Goal: Information Seeking & Learning: Learn about a topic

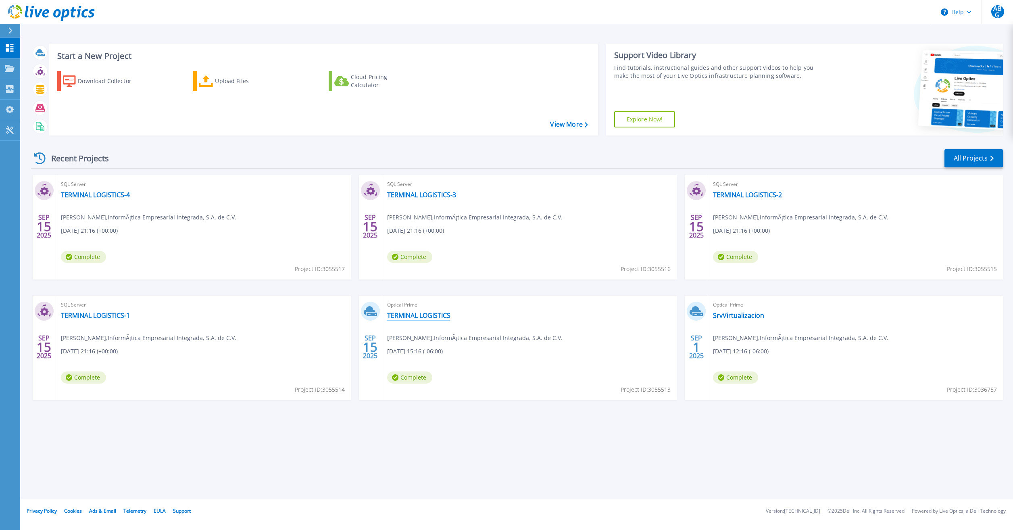
click at [426, 319] on link "TERMINAL LOGISTICS" at bounding box center [418, 315] width 63 height 8
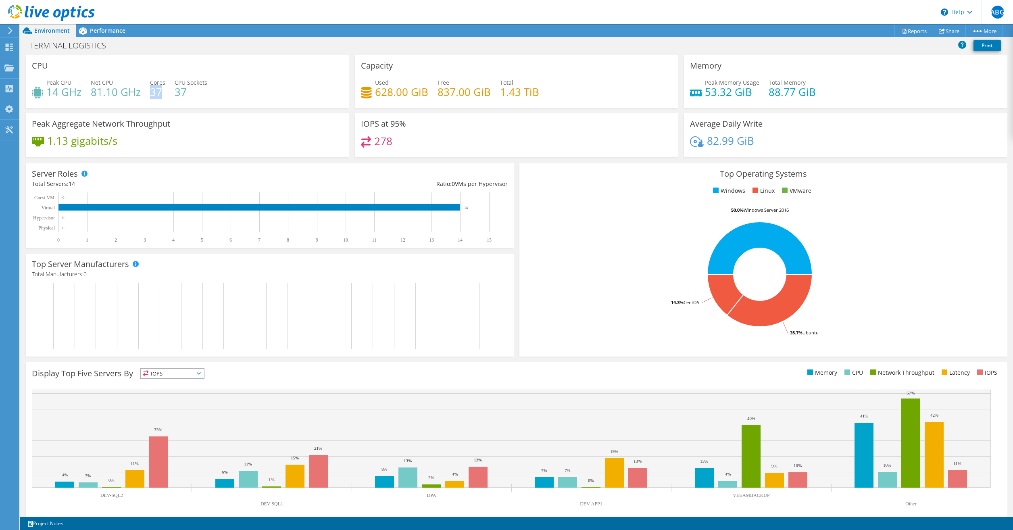
drag, startPoint x: 159, startPoint y: 94, endPoint x: 152, endPoint y: 96, distance: 7.1
click at [152, 96] on h4 "37" at bounding box center [157, 91] width 15 height 9
drag, startPoint x: 47, startPoint y: 94, endPoint x: 59, endPoint y: 93, distance: 11.7
click at [59, 93] on h4 "14 GHz" at bounding box center [63, 91] width 35 height 9
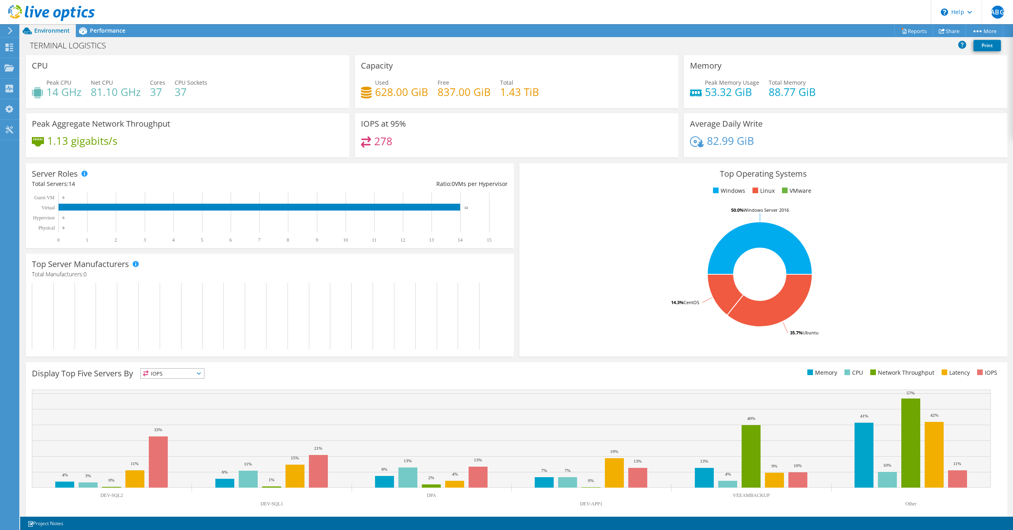
drag, startPoint x: 59, startPoint y: 93, endPoint x: 89, endPoint y: 114, distance: 37.1
click at [89, 114] on div "Peak Aggregate Network Throughput 1.13 gigabits/s" at bounding box center [187, 135] width 323 height 44
drag, startPoint x: 91, startPoint y: 94, endPoint x: 128, endPoint y: 94, distance: 36.7
click at [128, 94] on h4 "81.10 GHz" at bounding box center [116, 91] width 50 height 9
drag, startPoint x: 128, startPoint y: 94, endPoint x: 119, endPoint y: 104, distance: 13.1
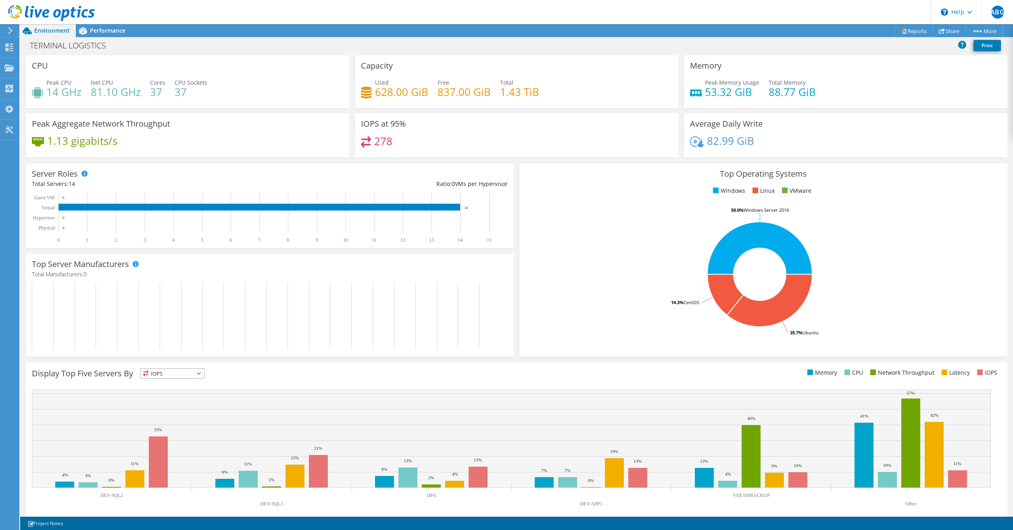
click at [119, 104] on div "Peak CPU 14 GHz Net CPU 81.10 GHz Cores 37 CPU Sockets 37" at bounding box center [187, 91] width 311 height 26
click at [113, 29] on span "Performance" at bounding box center [107, 31] width 35 height 8
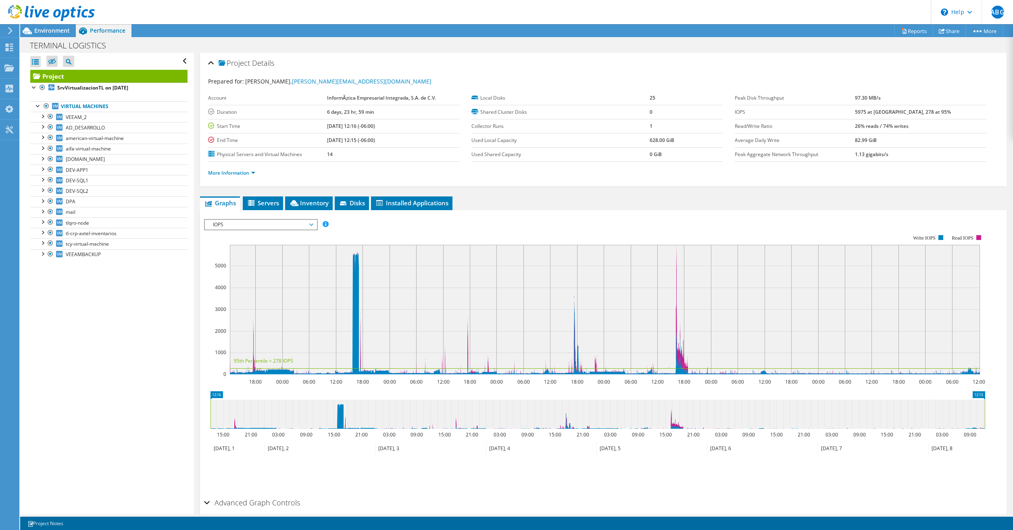
click at [54, 26] on div at bounding box center [47, 13] width 95 height 27
click at [54, 32] on span "Environment" at bounding box center [51, 31] width 35 height 8
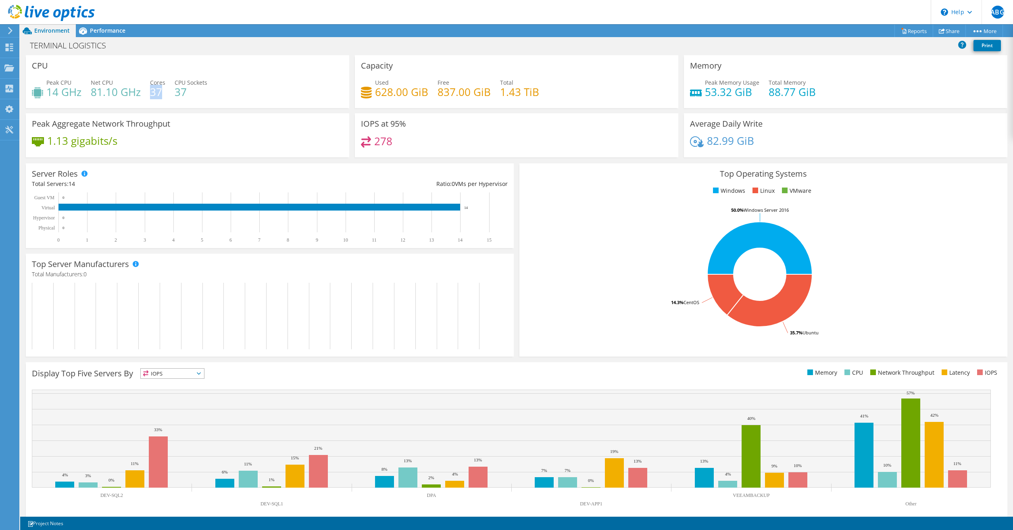
drag, startPoint x: 150, startPoint y: 93, endPoint x: 161, endPoint y: 93, distance: 11.3
click at [161, 93] on h4 "37" at bounding box center [157, 91] width 15 height 9
click at [105, 31] on span "Performance" at bounding box center [107, 31] width 35 height 8
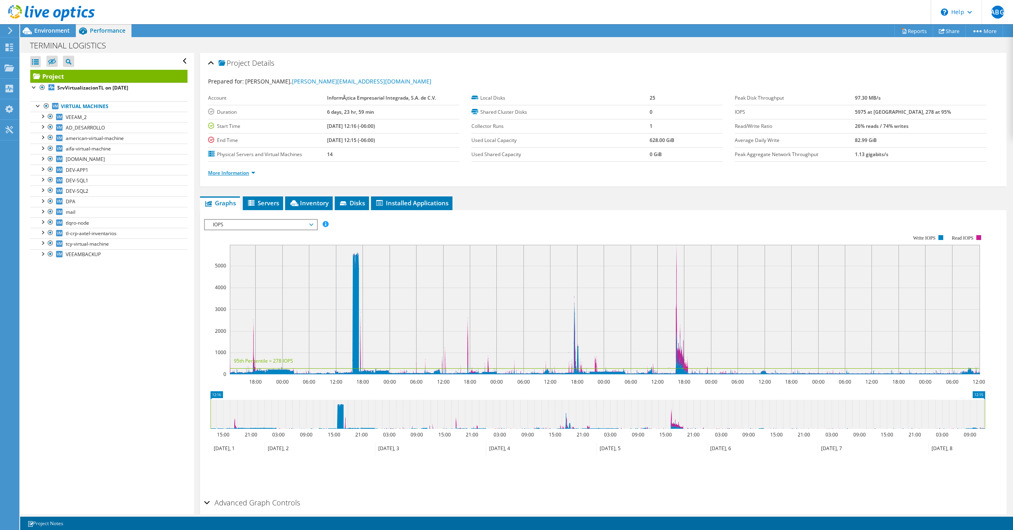
click at [241, 170] on link "More Information" at bounding box center [231, 172] width 47 height 7
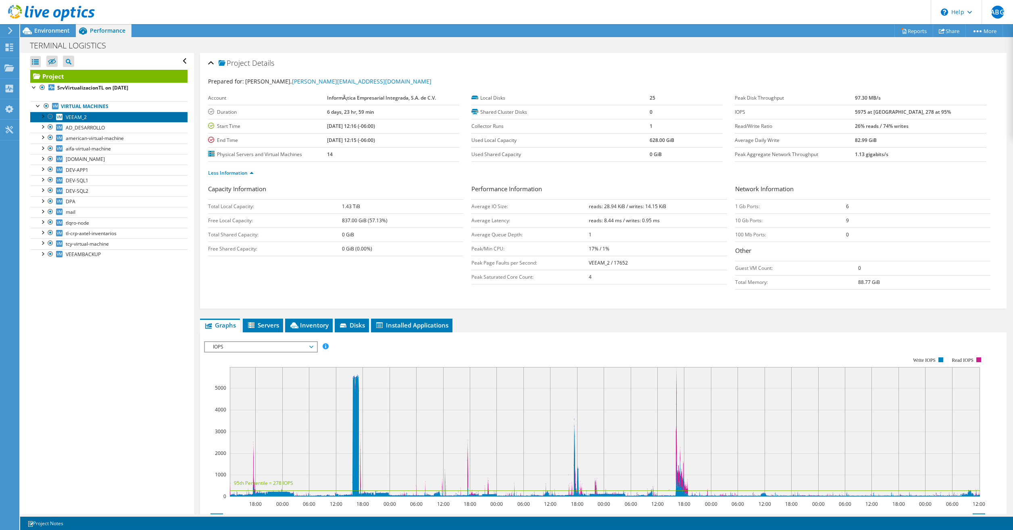
click at [74, 116] on span "VEEAM_2" at bounding box center [76, 117] width 21 height 7
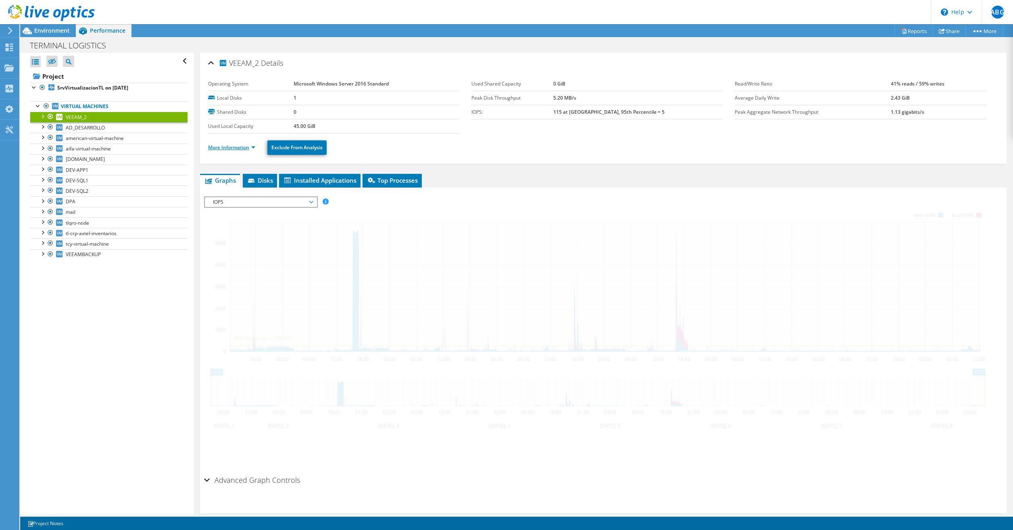
click at [236, 146] on link "More Information" at bounding box center [231, 147] width 47 height 7
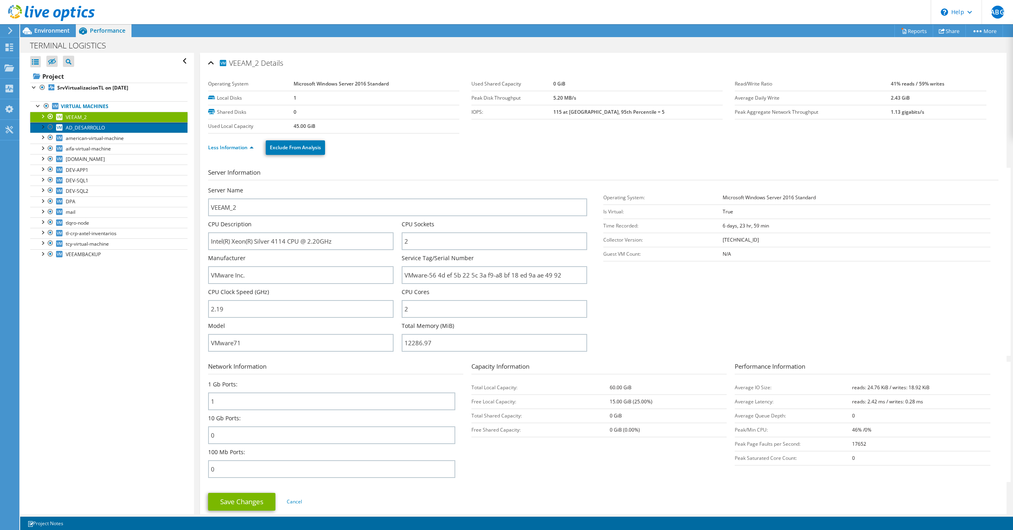
click at [79, 130] on span "AD_DESARROLLO" at bounding box center [85, 127] width 39 height 7
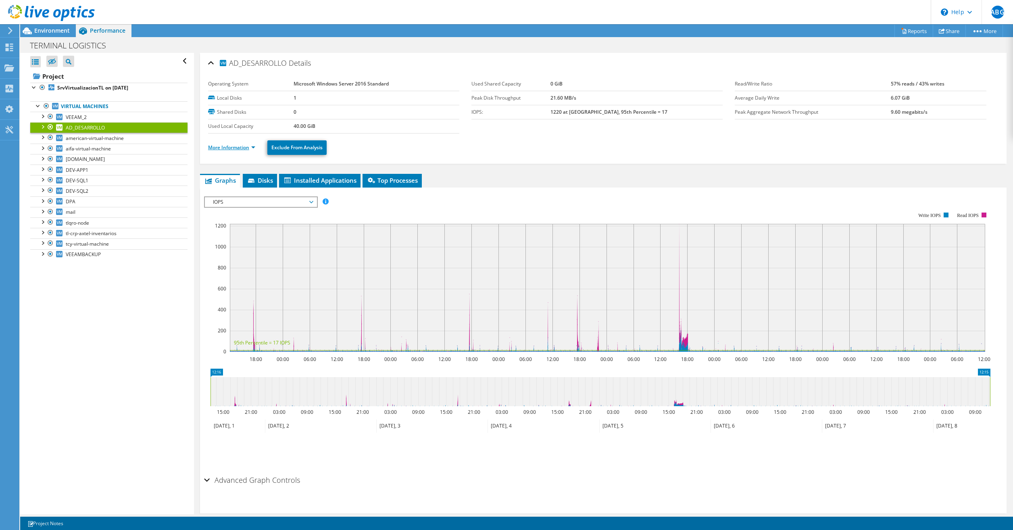
click at [229, 145] on link "More Information" at bounding box center [231, 147] width 47 height 7
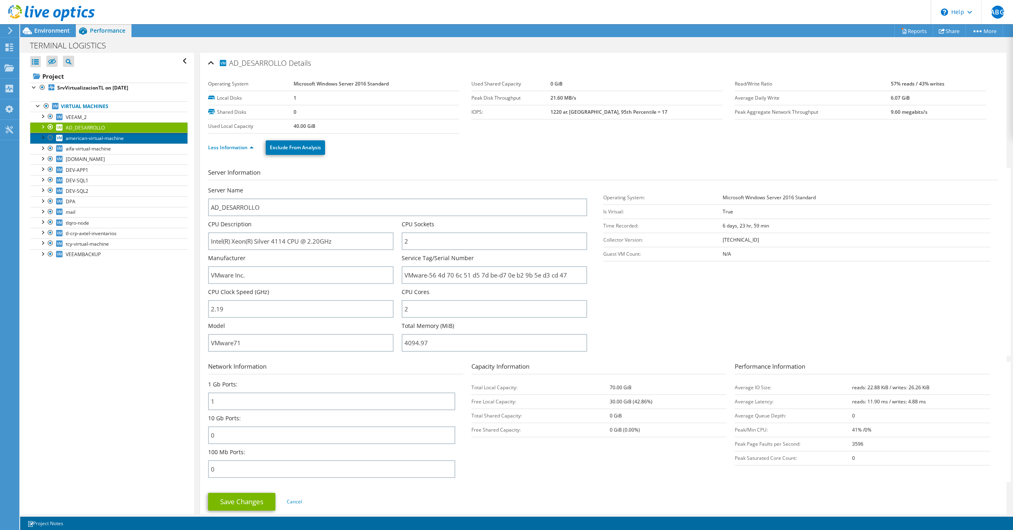
click at [94, 139] on span "american-virtual-machine" at bounding box center [95, 138] width 58 height 7
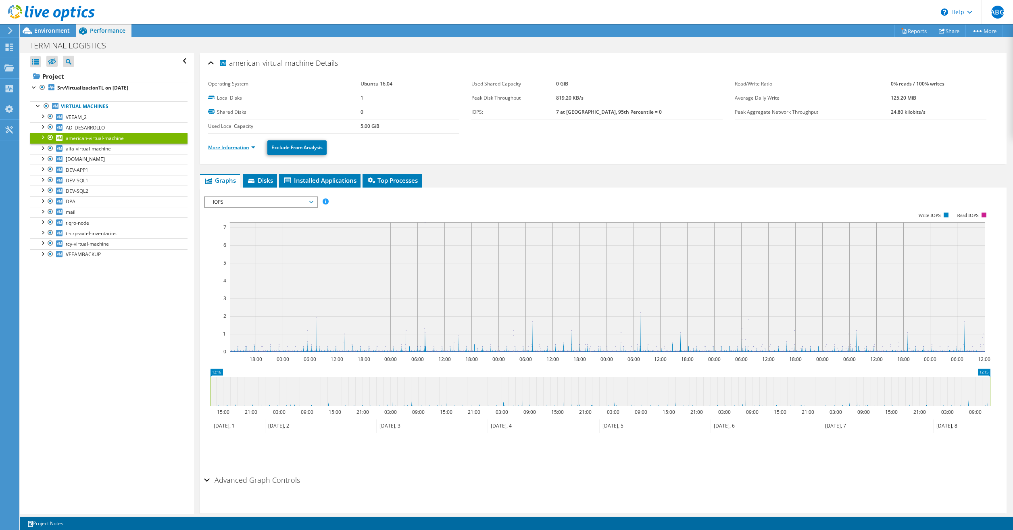
click at [222, 149] on link "More Information" at bounding box center [231, 147] width 47 height 7
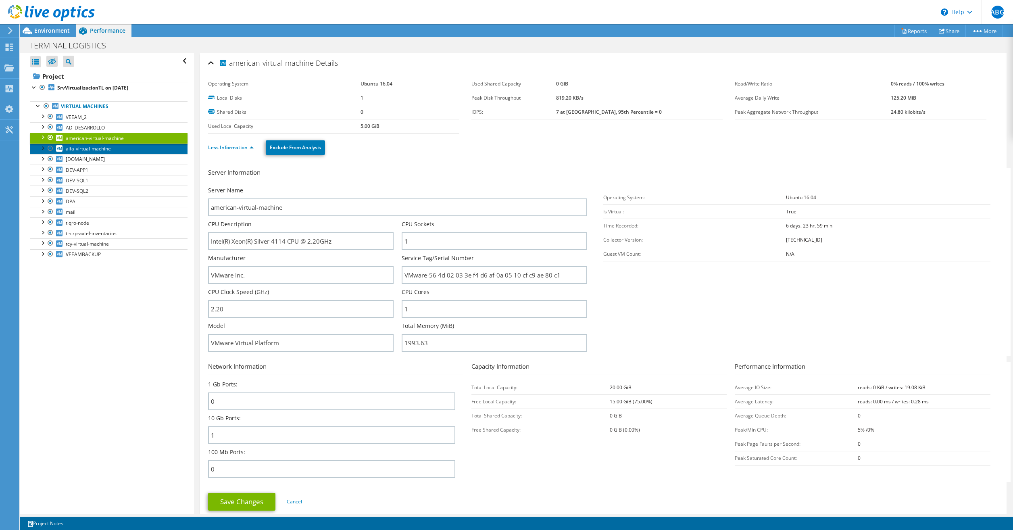
click at [83, 148] on span "aifa-virtual-machine" at bounding box center [88, 148] width 45 height 7
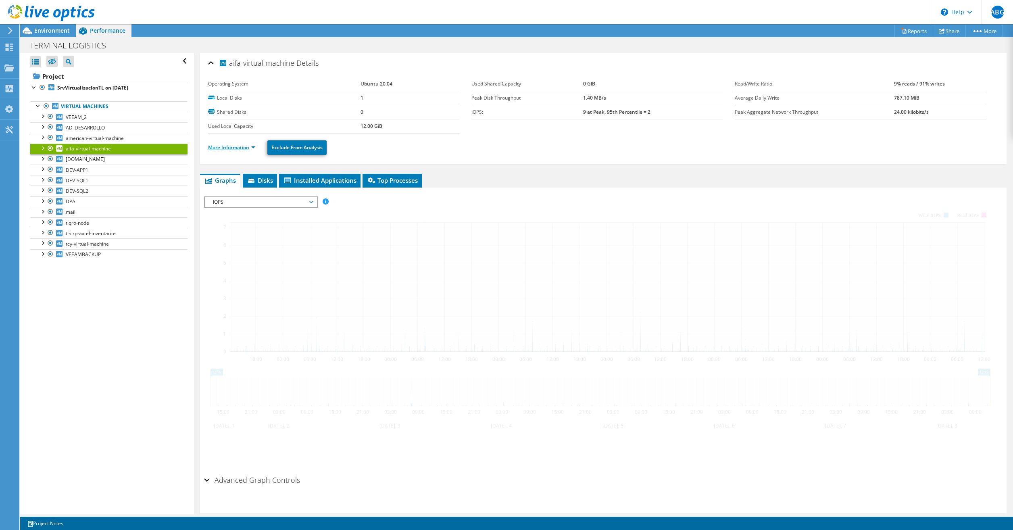
click at [226, 146] on link "More Information" at bounding box center [231, 147] width 47 height 7
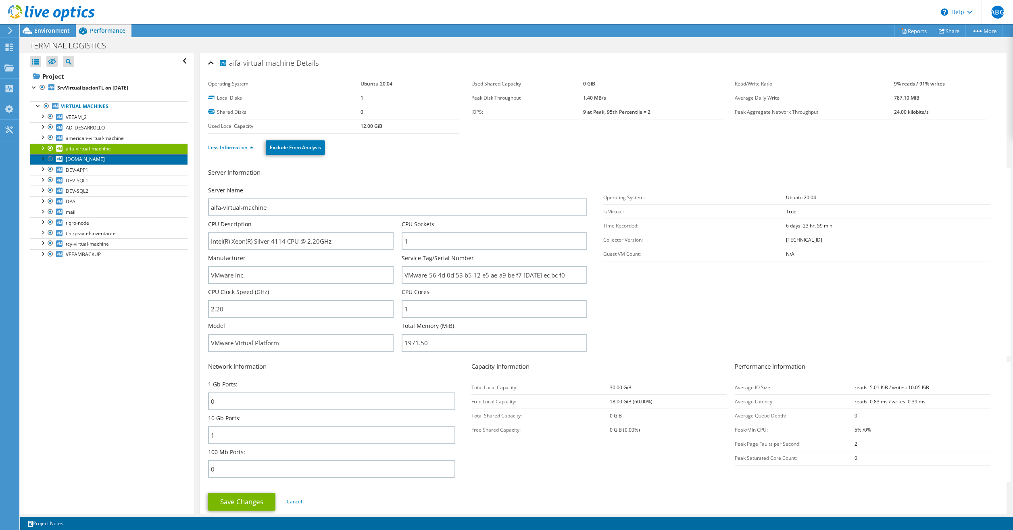
click at [69, 157] on span "[DOMAIN_NAME]" at bounding box center [85, 159] width 39 height 7
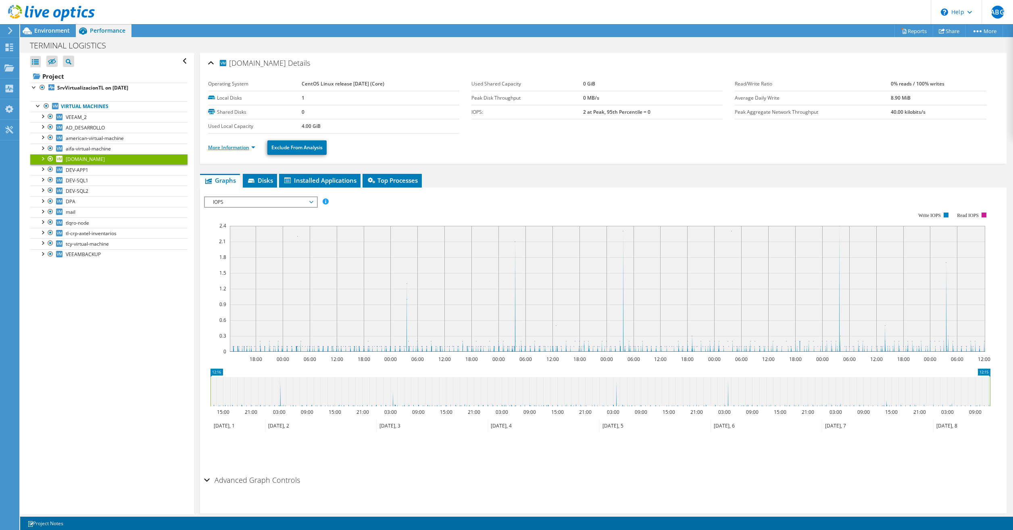
click at [233, 146] on link "More Information" at bounding box center [231, 147] width 47 height 7
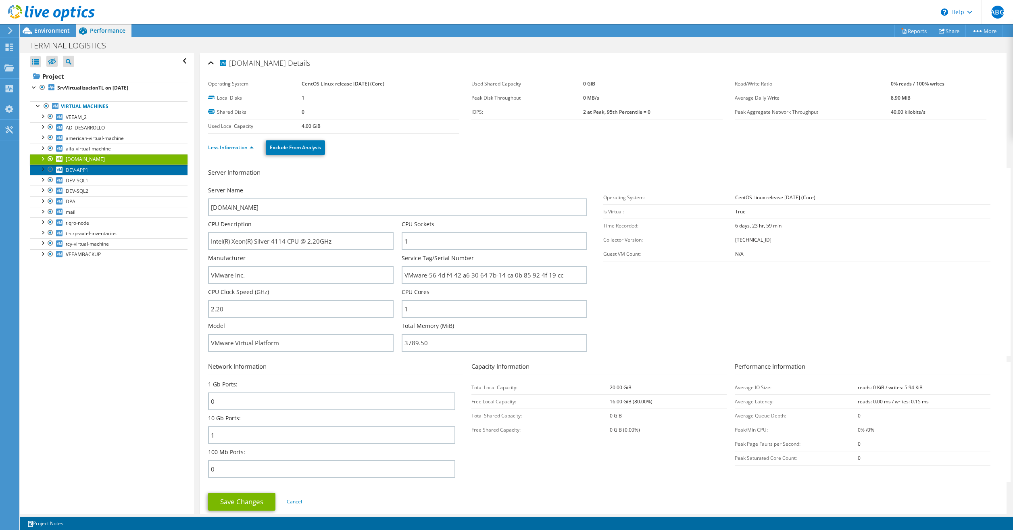
click at [71, 173] on span "DEV-APP1" at bounding box center [77, 169] width 23 height 7
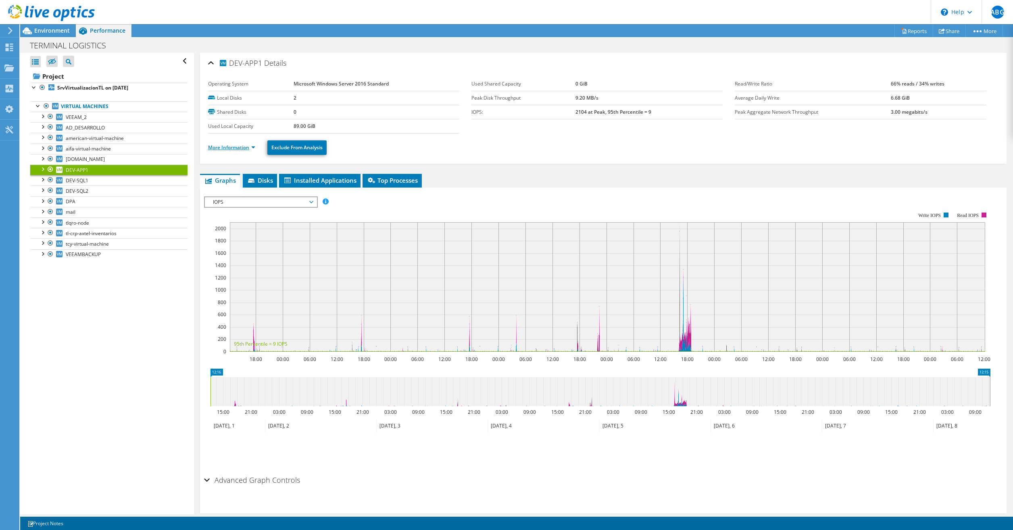
click at [236, 149] on link "More Information" at bounding box center [231, 147] width 47 height 7
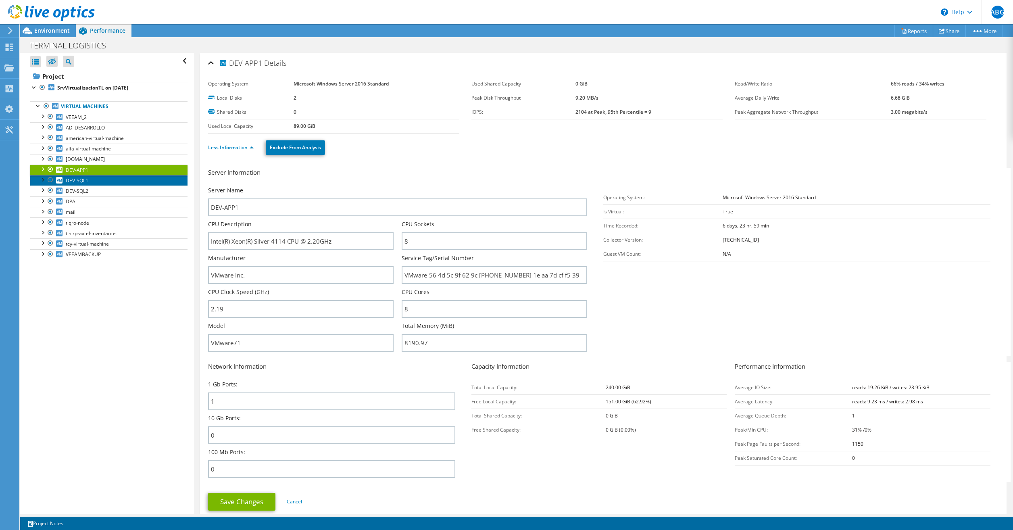
click at [71, 181] on span "DEV-SQL1" at bounding box center [77, 180] width 23 height 7
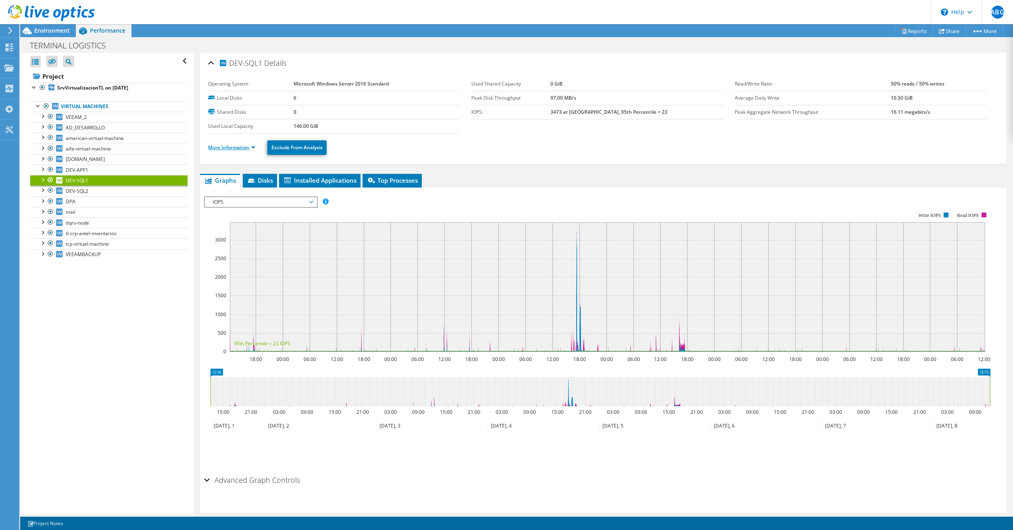
click at [223, 148] on link "More Information" at bounding box center [231, 147] width 47 height 7
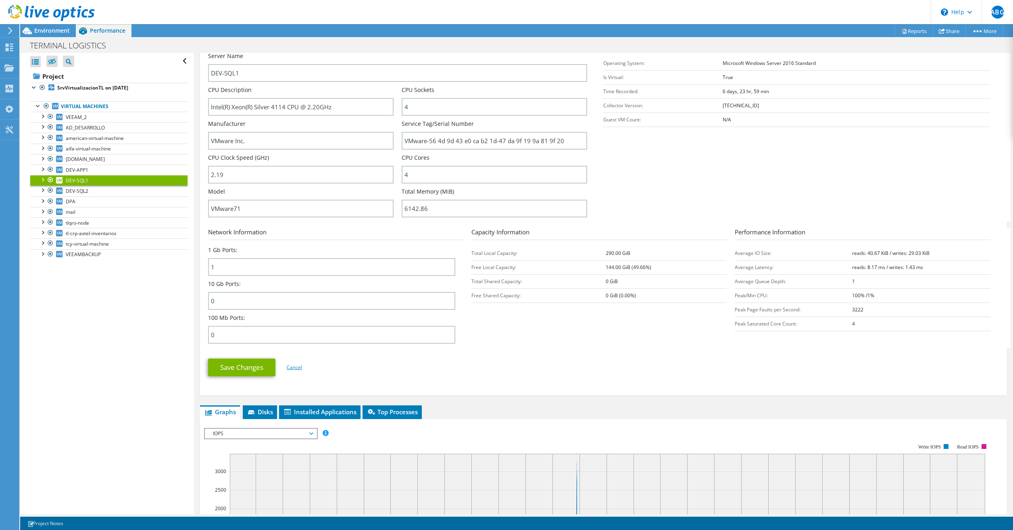
scroll to position [67, 0]
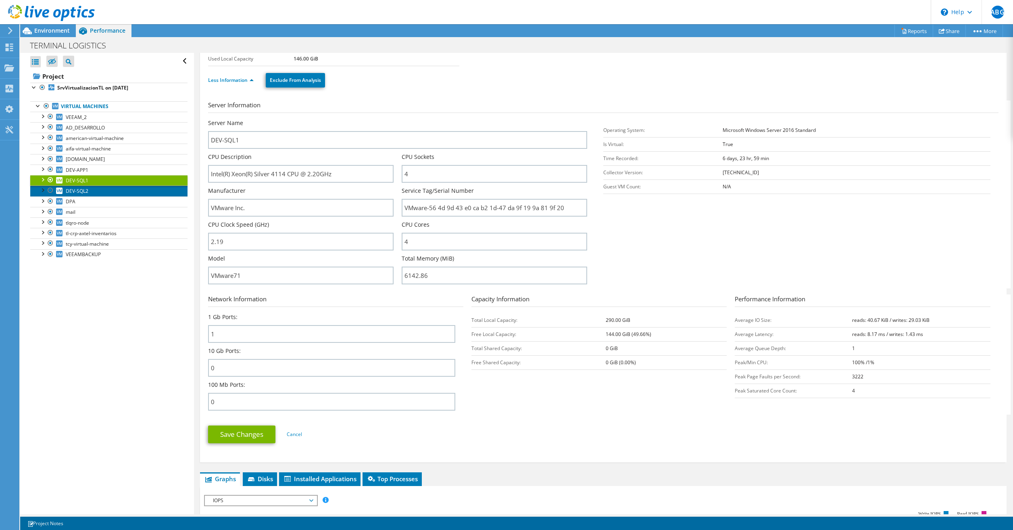
click at [73, 193] on span "DEV-SQL2" at bounding box center [77, 190] width 23 height 7
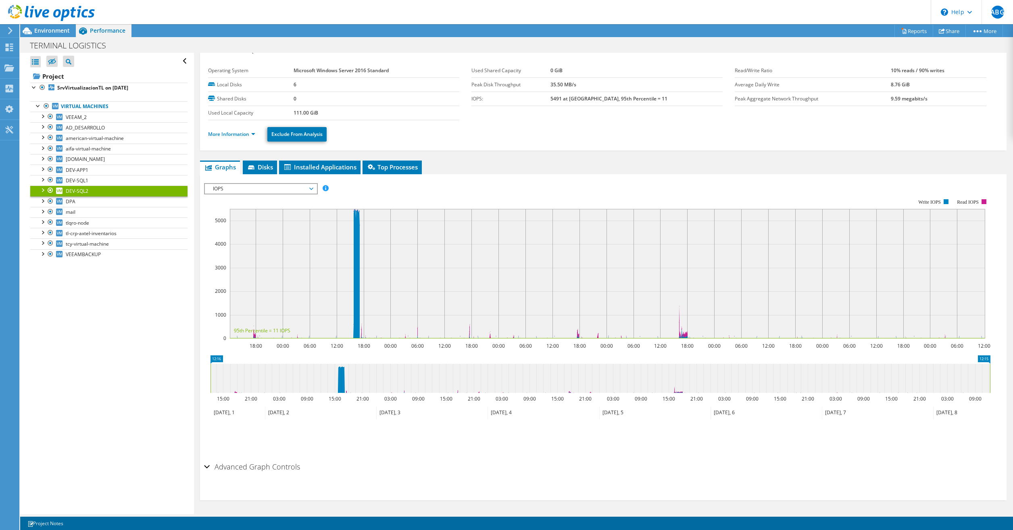
scroll to position [0, 0]
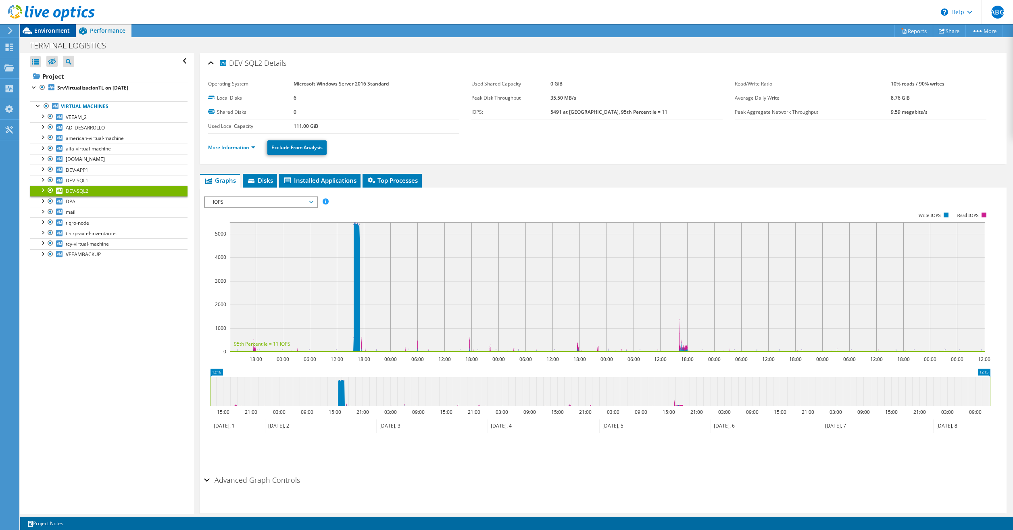
click at [43, 28] on span "Environment" at bounding box center [51, 31] width 35 height 8
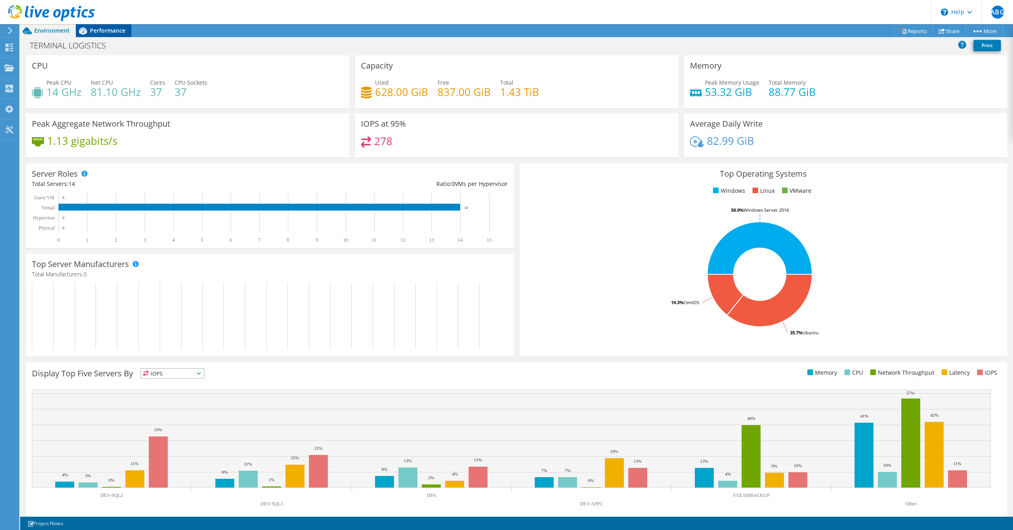
click at [98, 31] on span "Performance" at bounding box center [107, 31] width 35 height 8
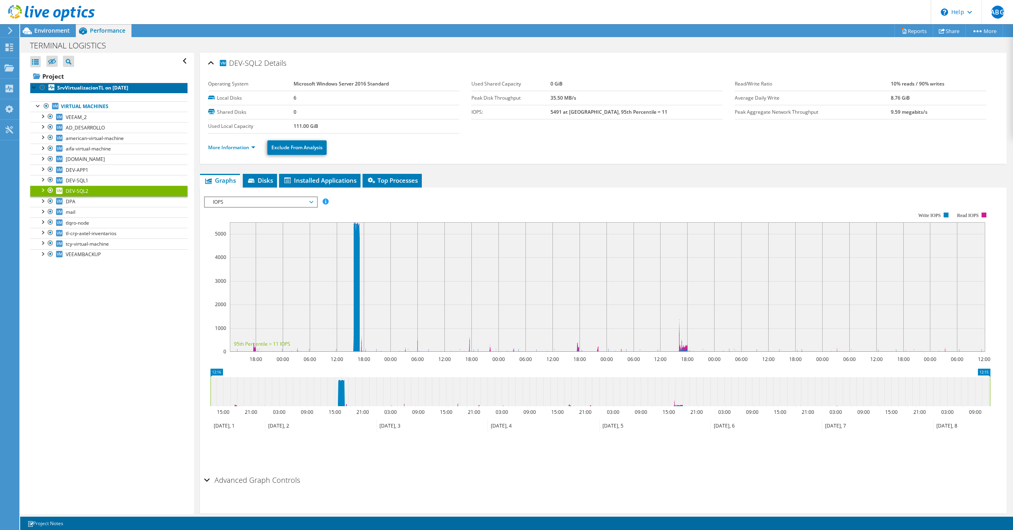
click at [71, 88] on b "SrvVirtualizacionTL on [DATE]" at bounding box center [92, 87] width 71 height 7
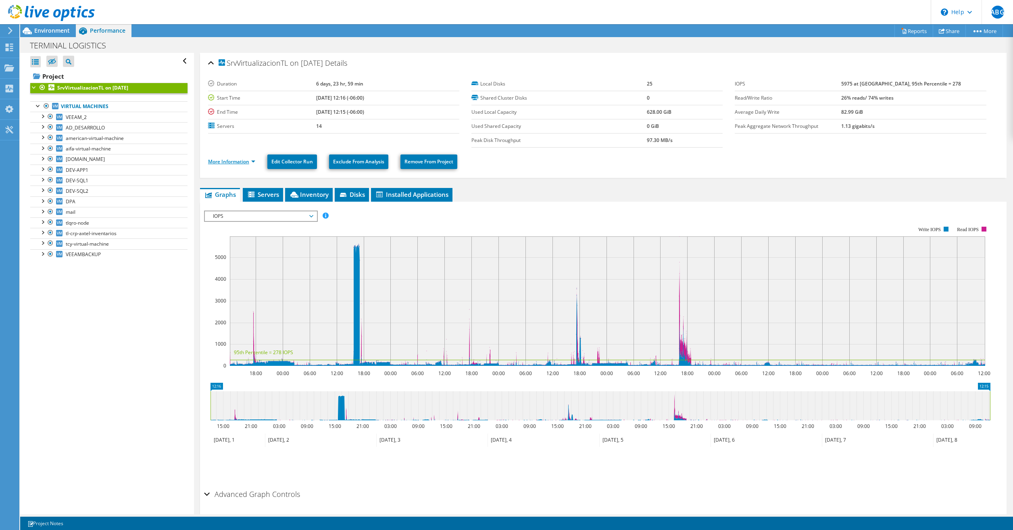
click at [254, 162] on link "More Information" at bounding box center [231, 161] width 47 height 7
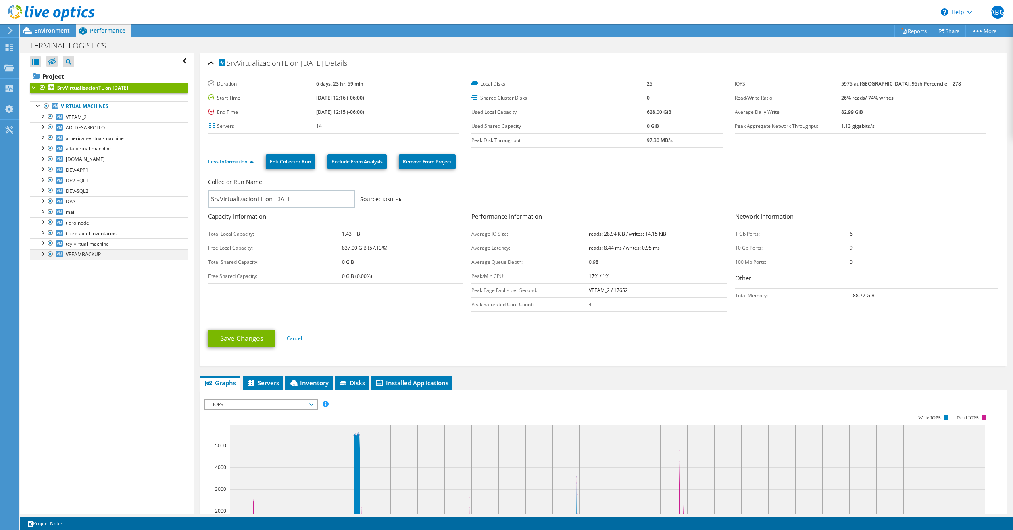
click at [46, 254] on div at bounding box center [42, 253] width 8 height 8
click at [42, 255] on div at bounding box center [42, 253] width 8 height 8
click at [78, 106] on link "Virtual Machines" at bounding box center [108, 106] width 157 height 10
click at [37, 104] on div at bounding box center [38, 105] width 8 height 8
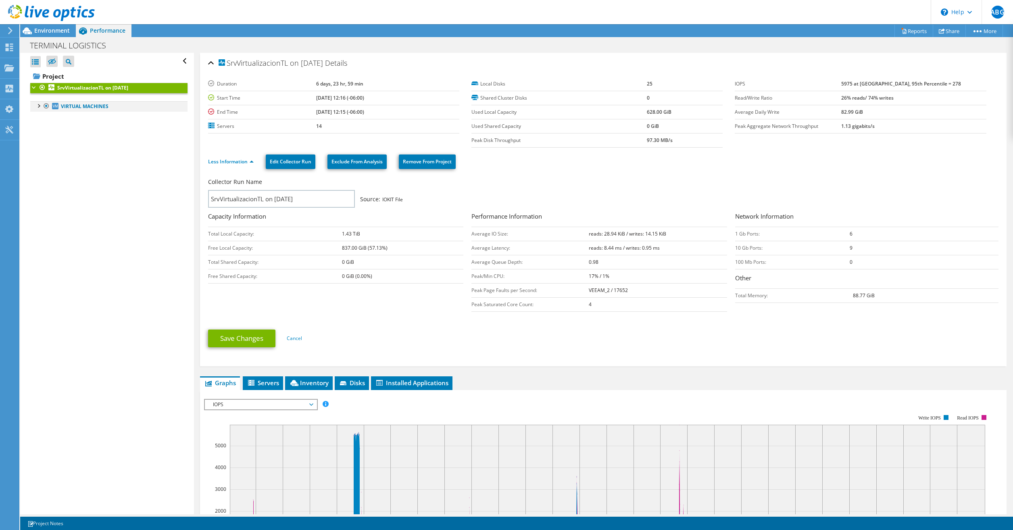
click at [37, 104] on div at bounding box center [38, 105] width 8 height 8
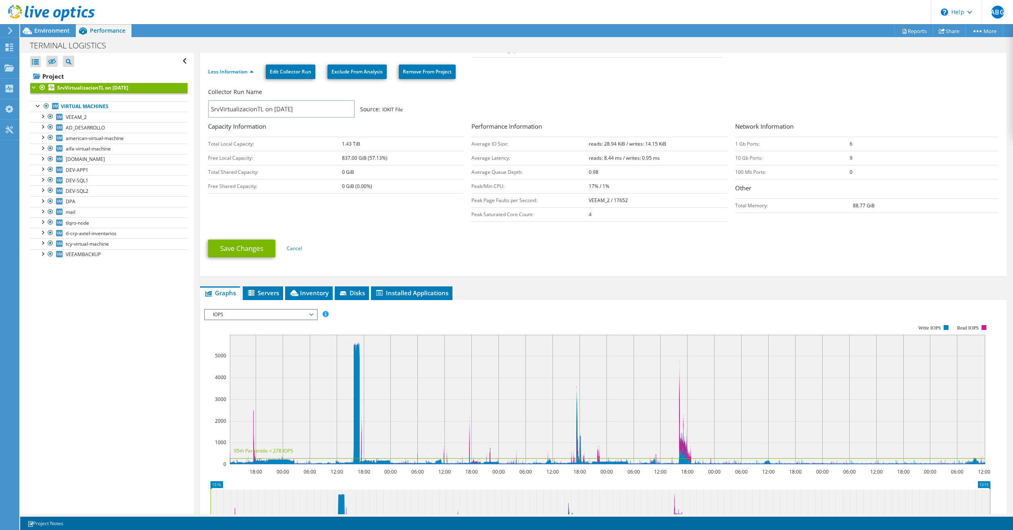
scroll to position [134, 0]
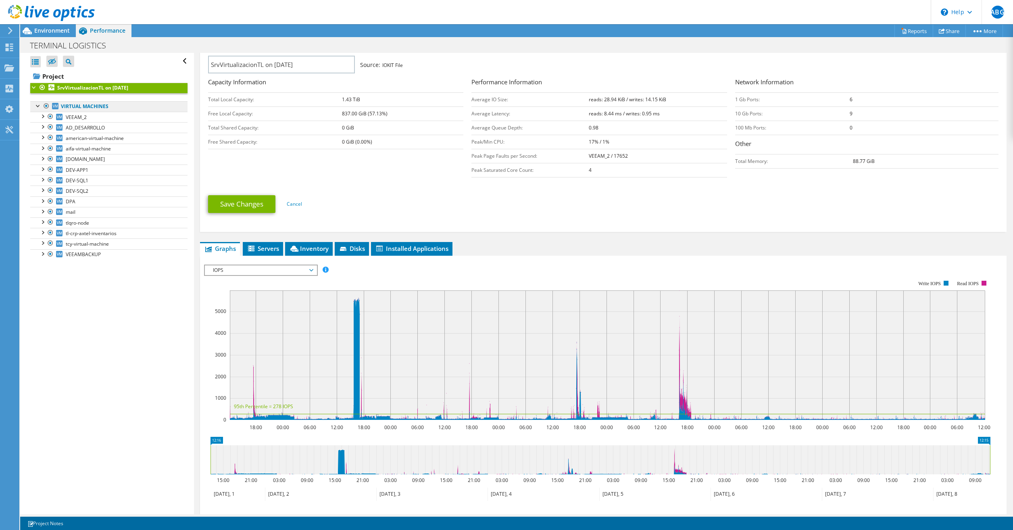
click at [81, 108] on link "Virtual Machines" at bounding box center [108, 106] width 157 height 10
click at [83, 106] on link "Virtual Machines" at bounding box center [108, 106] width 157 height 10
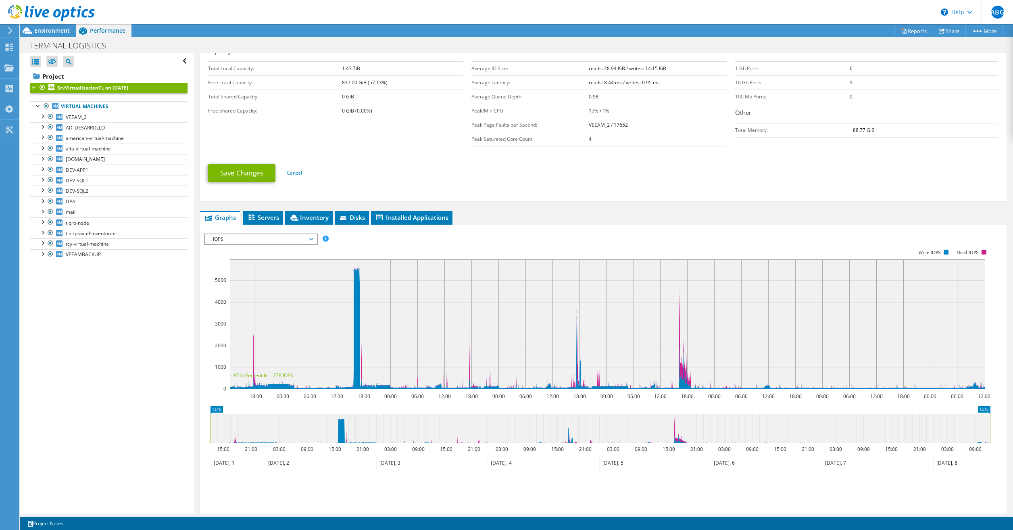
scroll to position [216, 0]
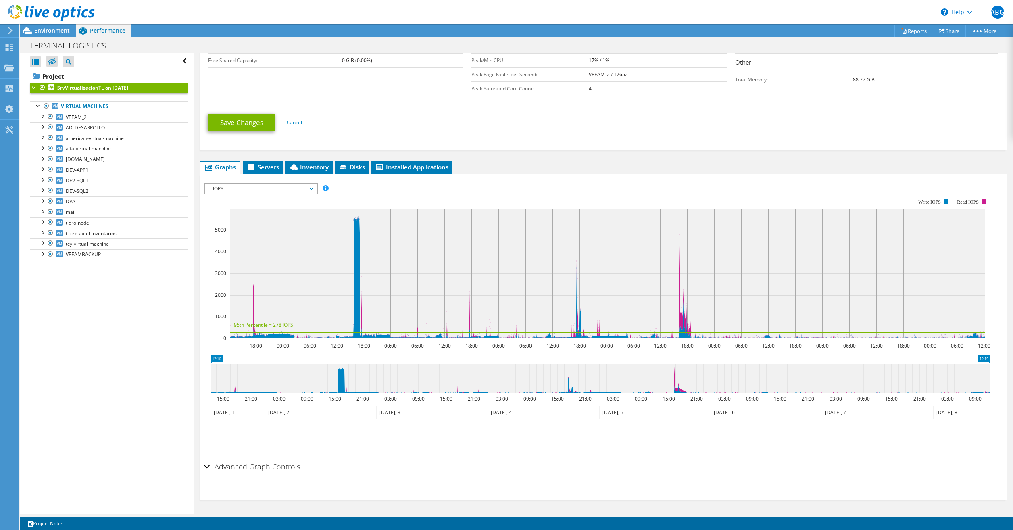
click at [253, 470] on h2 "Advanced Graph Controls" at bounding box center [252, 466] width 96 height 16
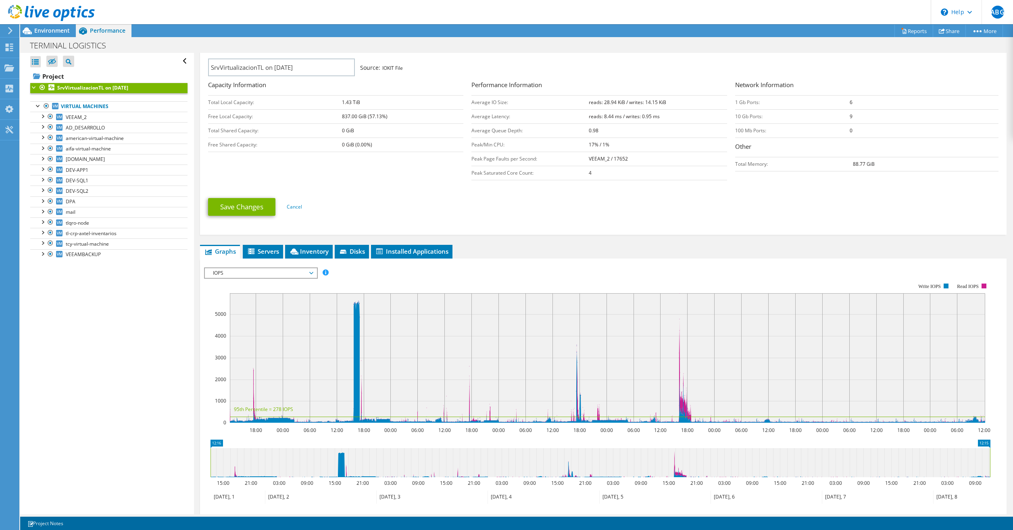
scroll to position [202, 0]
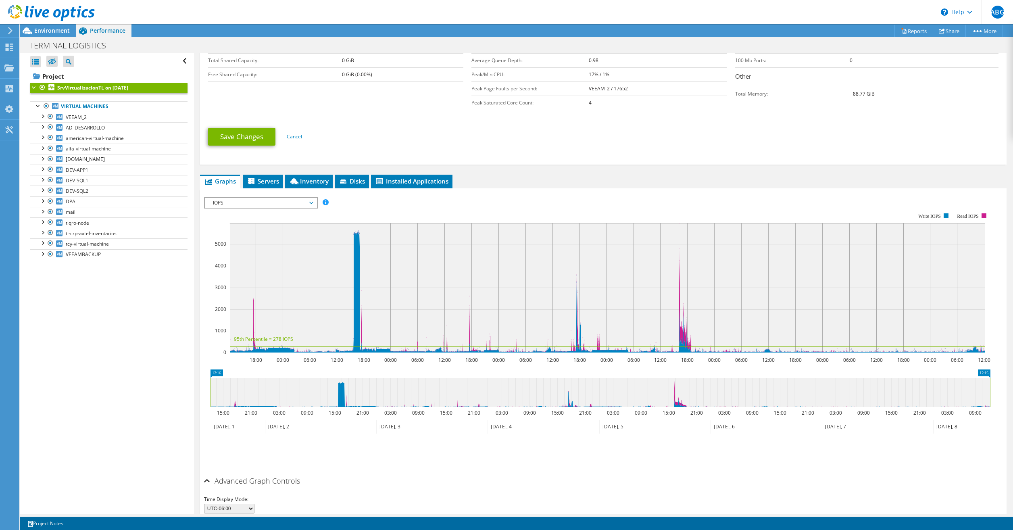
click at [308, 200] on span "IOPS" at bounding box center [261, 203] width 104 height 10
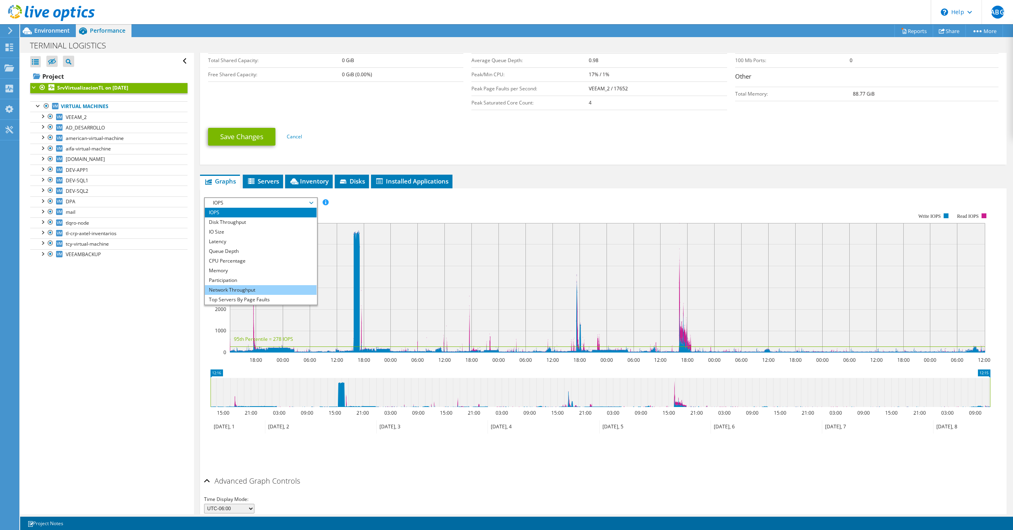
scroll to position [29, 0]
click at [224, 297] on li "All" at bounding box center [261, 300] width 112 height 10
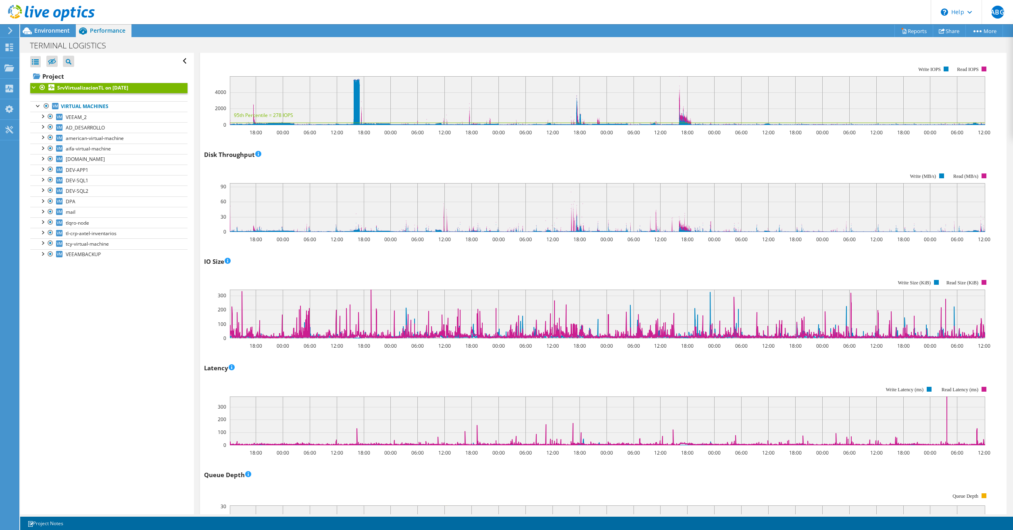
scroll to position [299, 0]
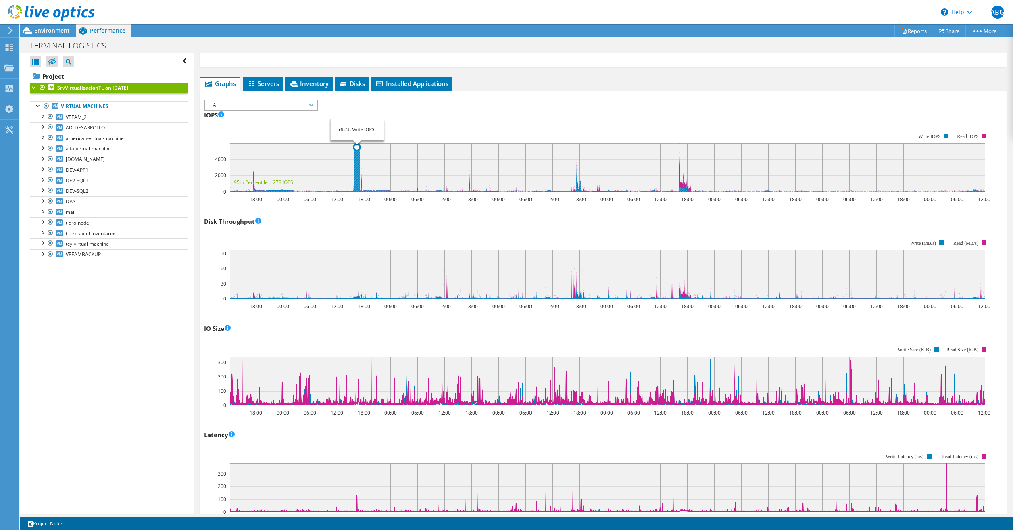
click at [357, 144] on circle at bounding box center [356, 147] width 6 height 6
click at [357, 152] on icon at bounding box center [607, 169] width 755 height 46
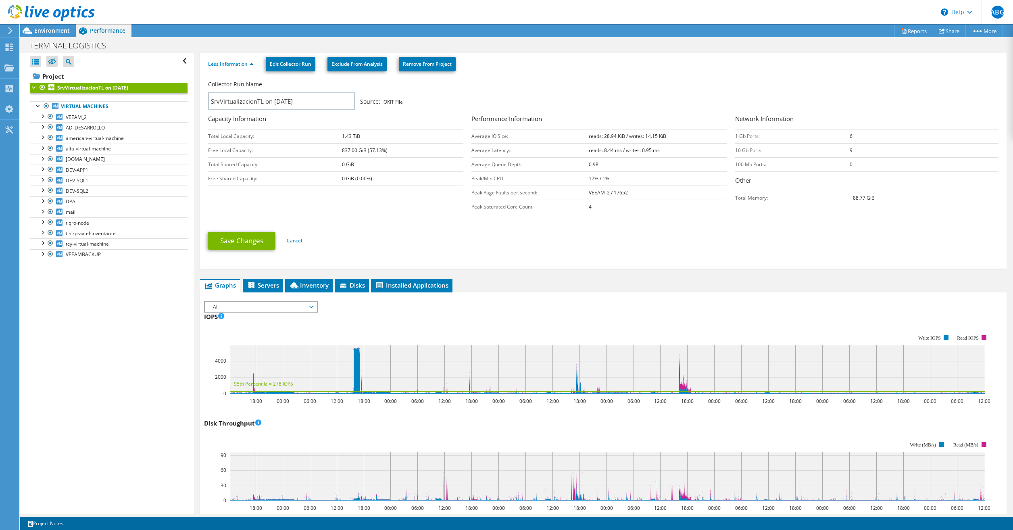
click at [9, 29] on icon at bounding box center [10, 30] width 6 height 7
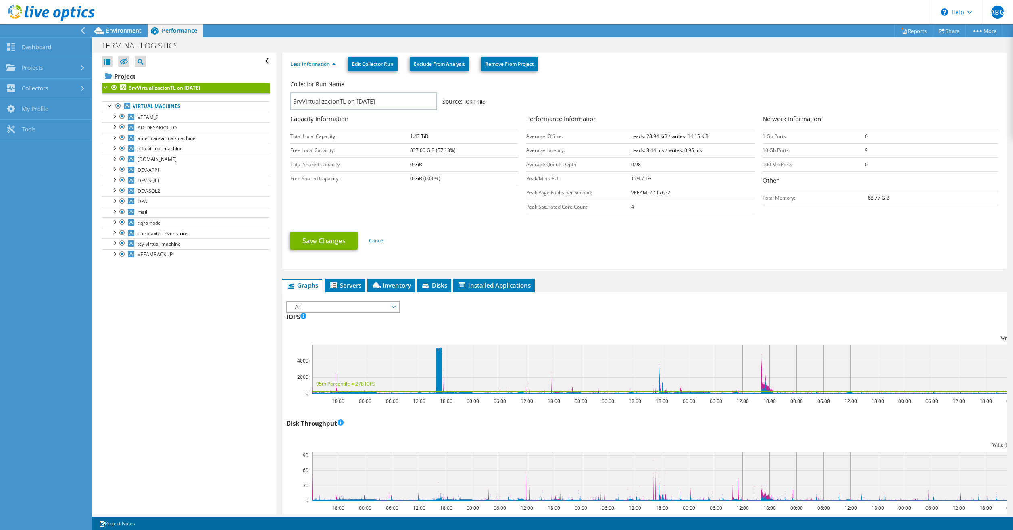
click at [81, 29] on icon at bounding box center [83, 30] width 6 height 7
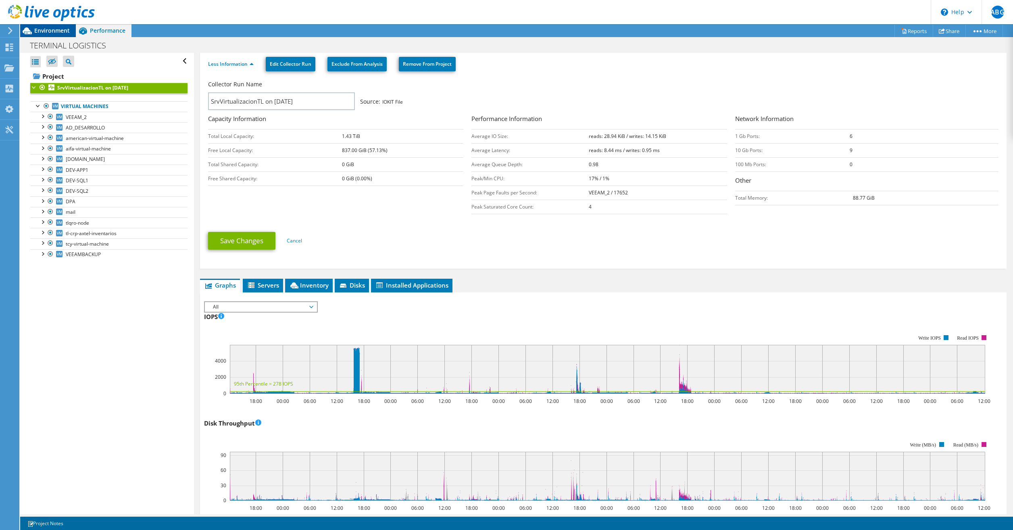
click at [37, 30] on span "Environment" at bounding box center [51, 31] width 35 height 8
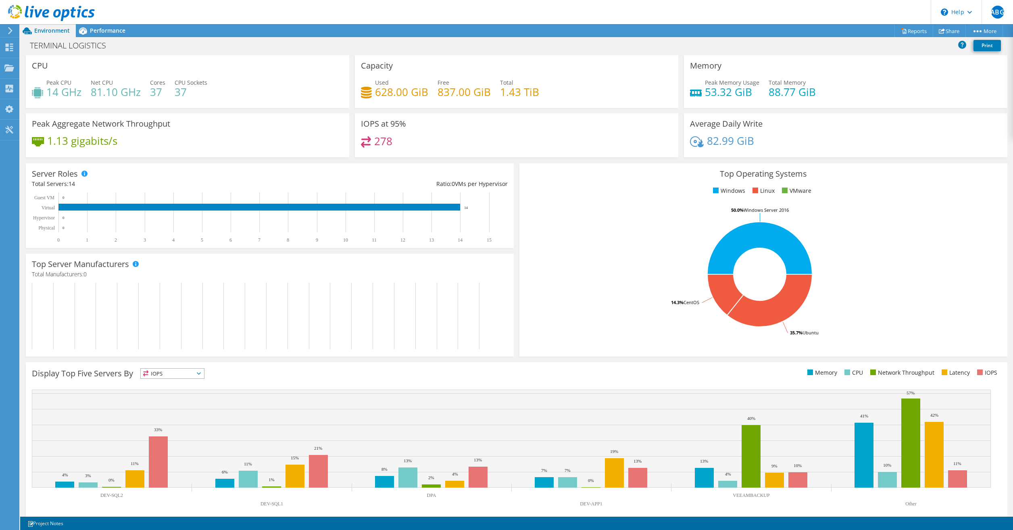
click at [832, 240] on rect at bounding box center [759, 274] width 468 height 141
